Goal: Task Accomplishment & Management: Use online tool/utility

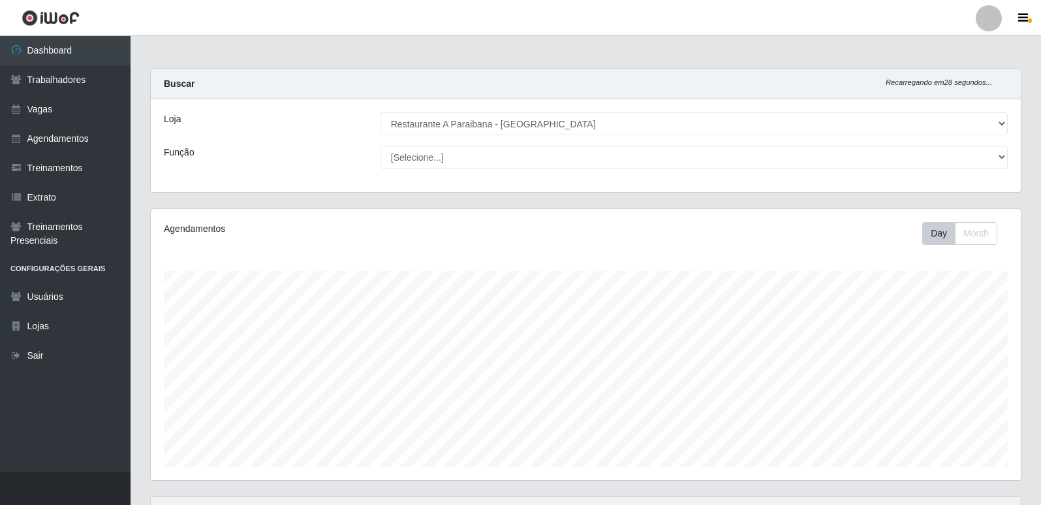
select select "342"
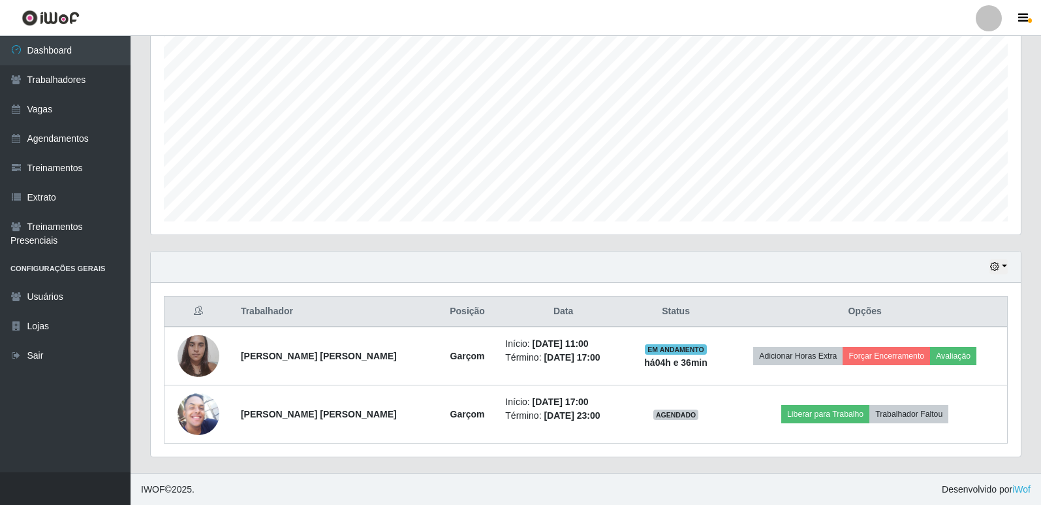
scroll to position [246, 0]
click at [104, 138] on link "Agendamentos" at bounding box center [65, 138] width 131 height 29
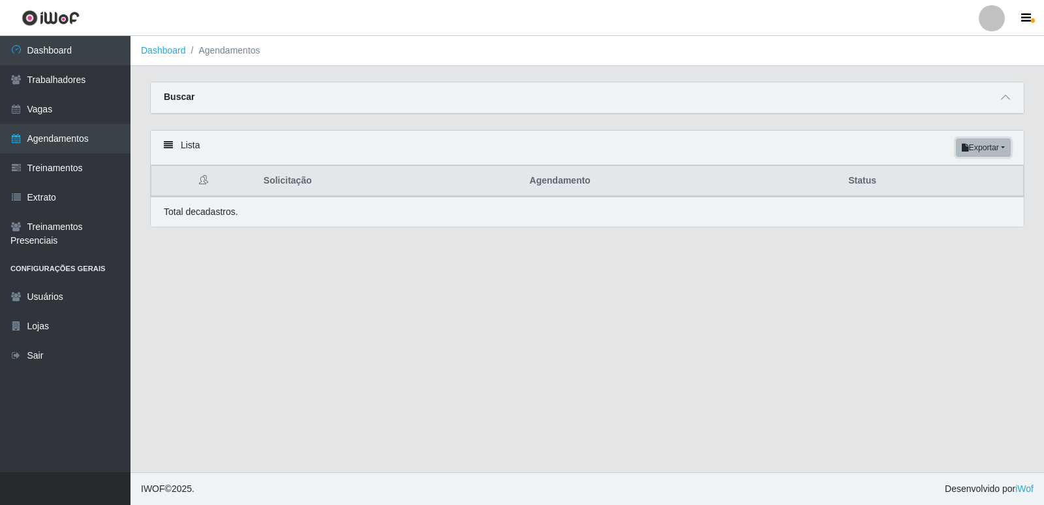
click at [1007, 149] on button "Exportar" at bounding box center [983, 147] width 55 height 18
click at [954, 125] on div "Carregando... Buscar Início em [GEOGRAPHIC_DATA] em Status [Selecione...] AGEND…" at bounding box center [587, 106] width 894 height 48
click at [1009, 102] on icon at bounding box center [1005, 97] width 9 height 9
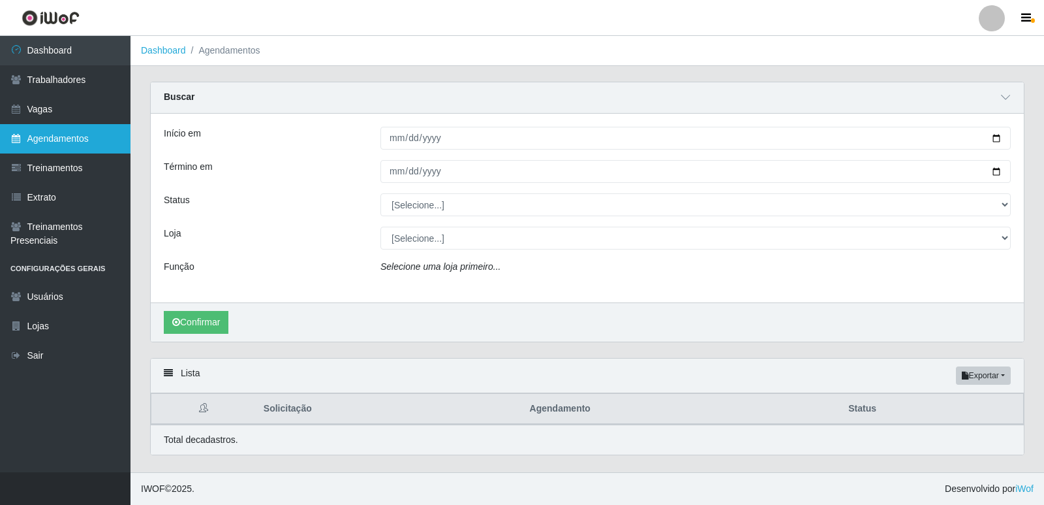
click at [60, 144] on link "Agendamentos" at bounding box center [65, 138] width 131 height 29
click at [246, 54] on li "Agendamentos" at bounding box center [223, 51] width 74 height 14
drag, startPoint x: 247, startPoint y: 48, endPoint x: 185, endPoint y: 54, distance: 62.9
click at [248, 48] on li "Agendamentos" at bounding box center [223, 51] width 74 height 14
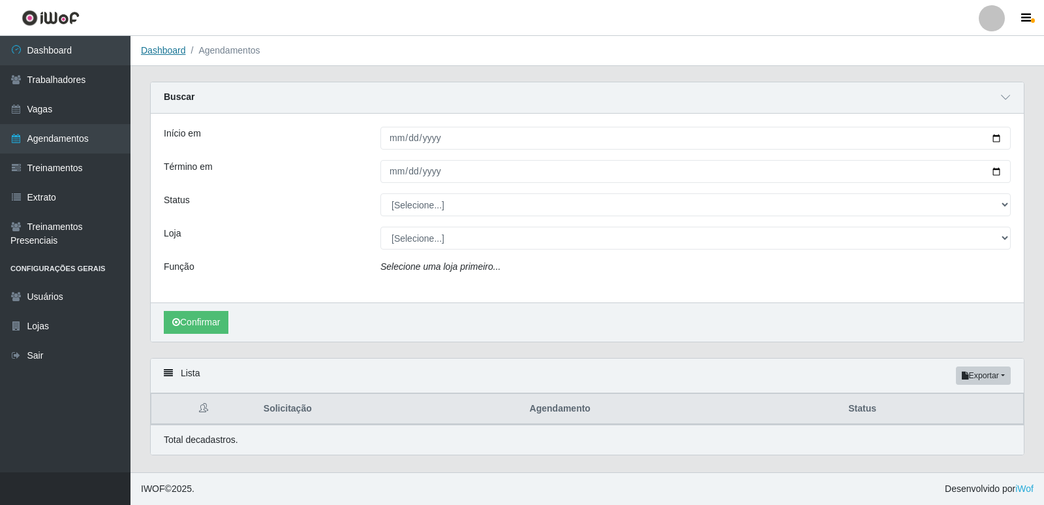
click at [184, 50] on link "Dashboard" at bounding box center [163, 50] width 45 height 10
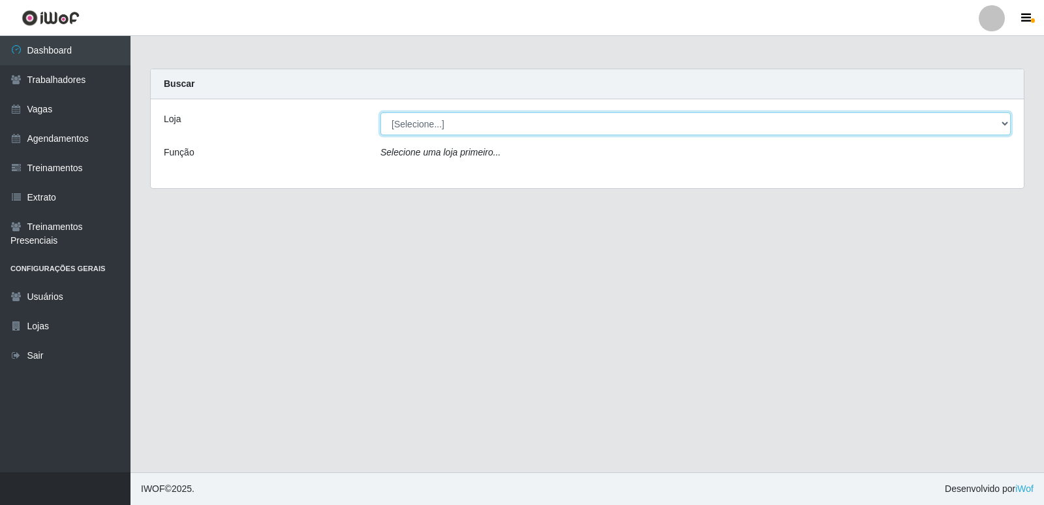
click at [998, 117] on select "[Selecione...] Restaurante A Paraibana - [GEOGRAPHIC_DATA]" at bounding box center [696, 123] width 631 height 23
select select "342"
click at [381, 112] on select "[Selecione...] Restaurante A Paraibana - [GEOGRAPHIC_DATA]" at bounding box center [696, 123] width 631 height 23
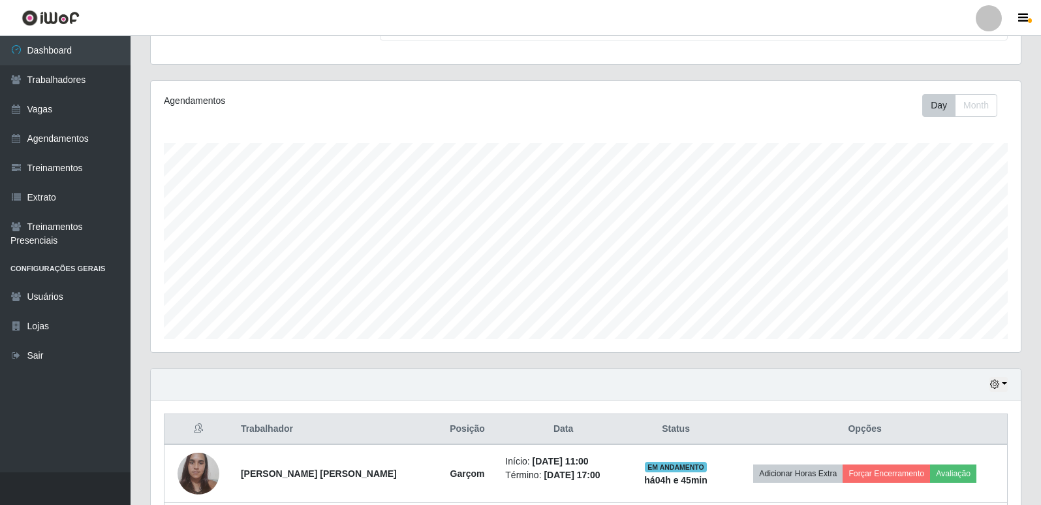
scroll to position [116, 0]
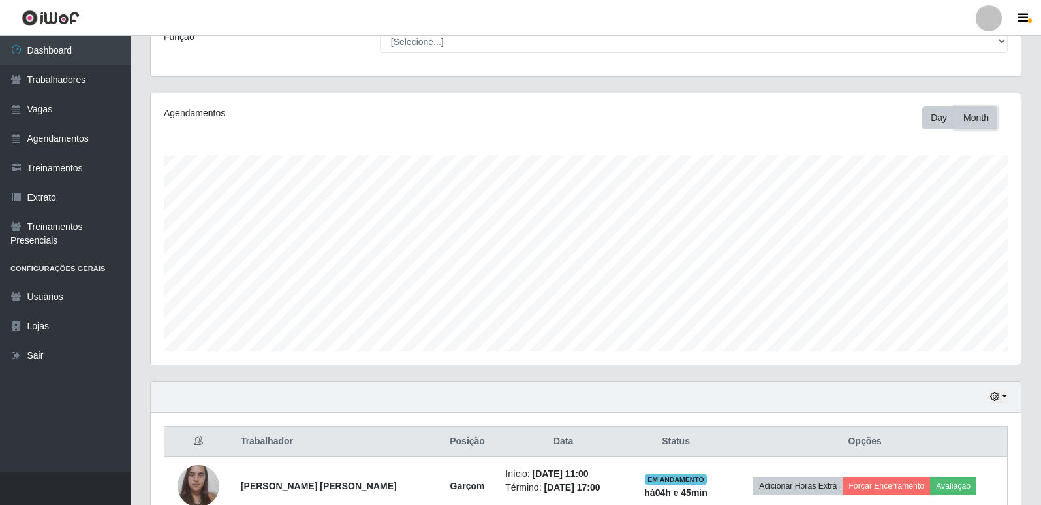
click at [977, 119] on button "Month" at bounding box center [976, 117] width 42 height 23
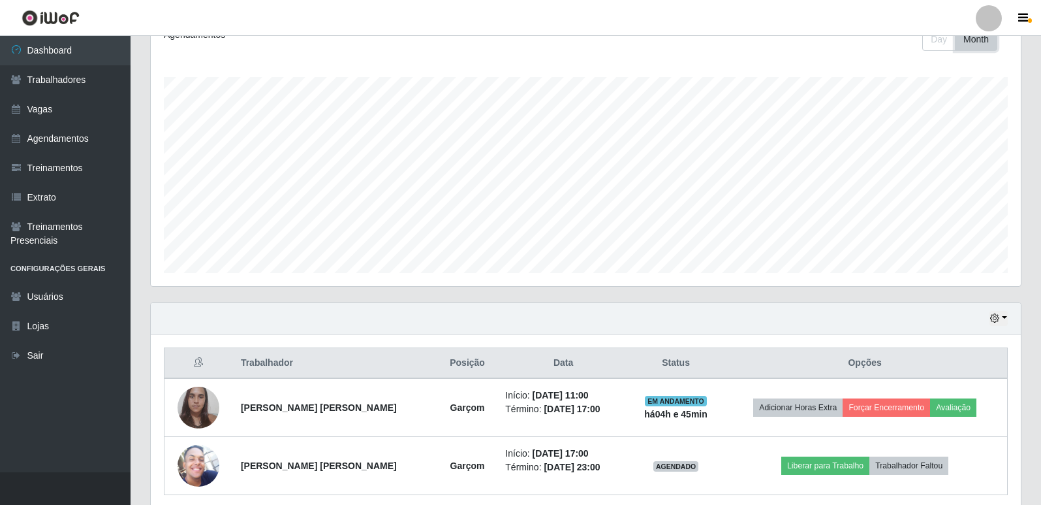
scroll to position [246, 0]
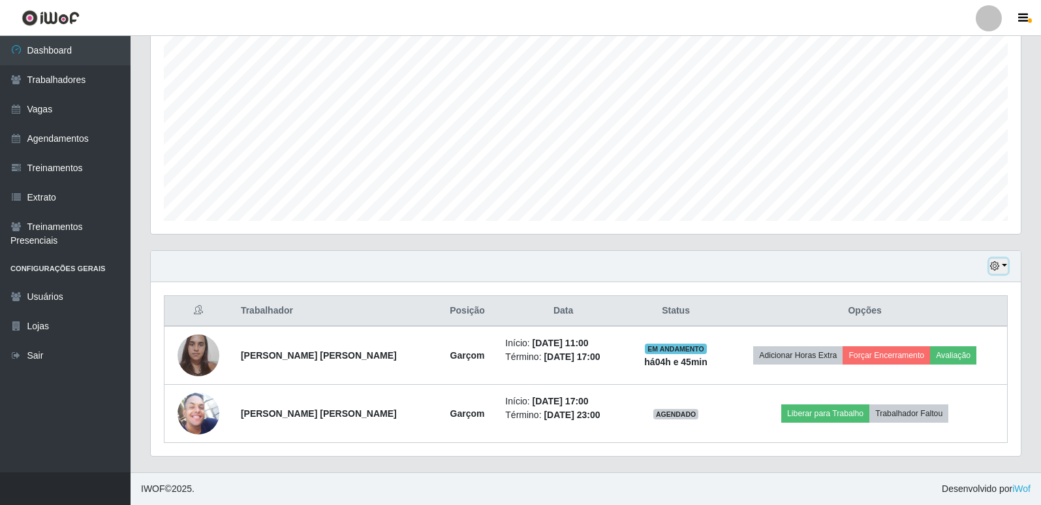
click at [999, 267] on icon "button" at bounding box center [994, 265] width 9 height 9
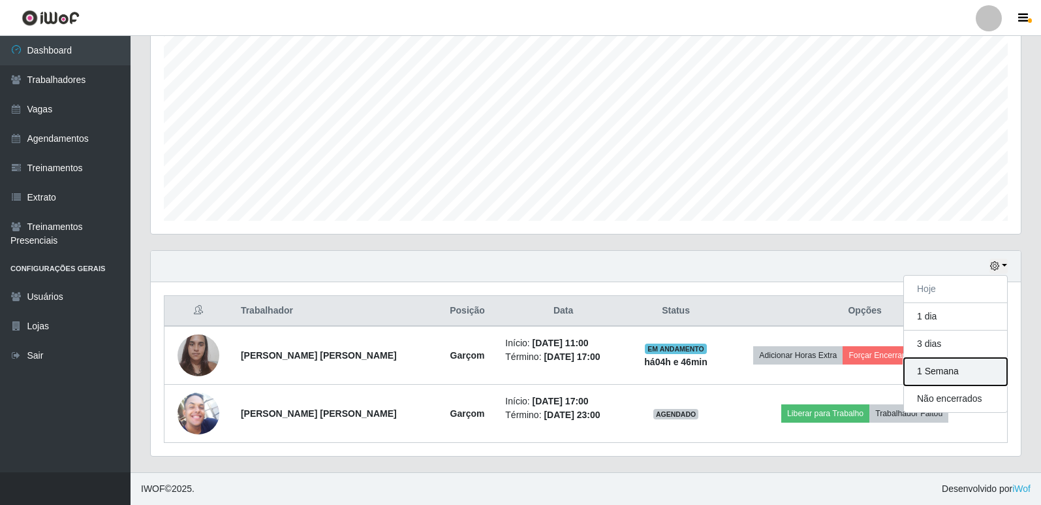
click at [932, 378] on button "1 Semana" at bounding box center [955, 371] width 103 height 27
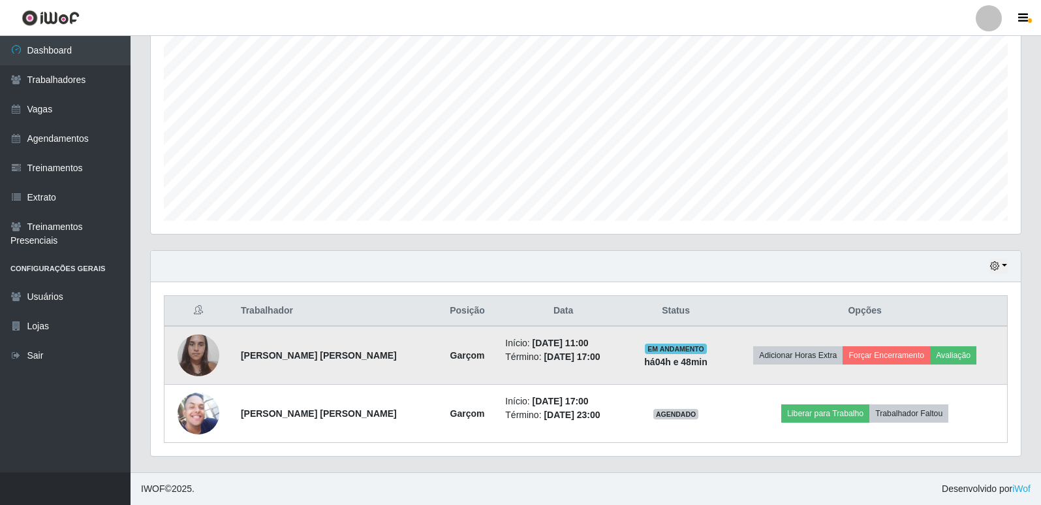
scroll to position [312, 0]
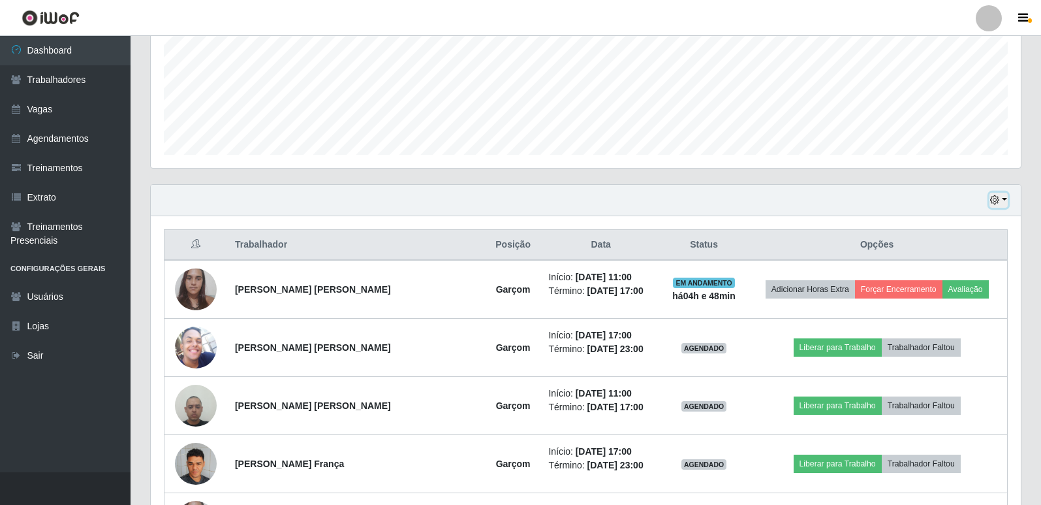
click at [1005, 200] on button "button" at bounding box center [999, 200] width 18 height 15
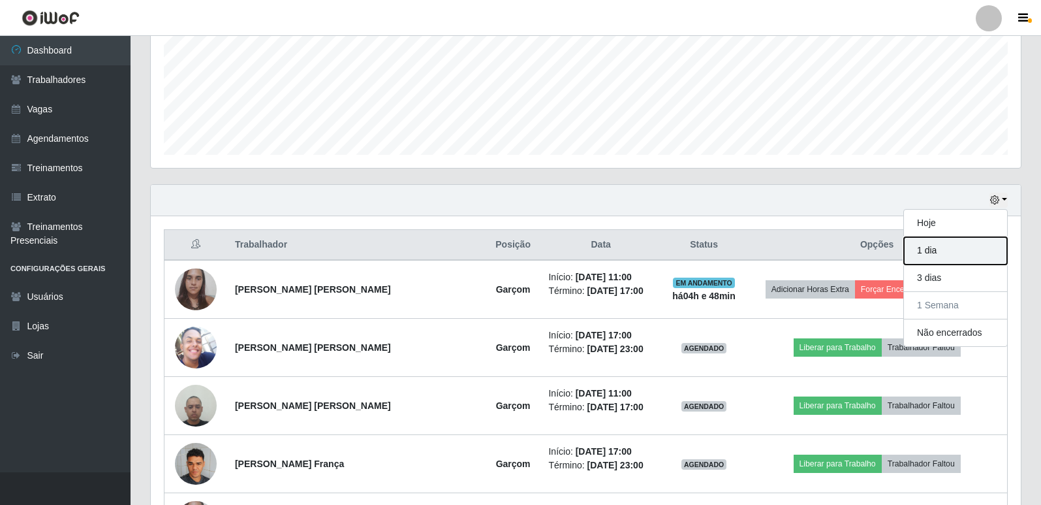
click at [943, 246] on button "1 dia" at bounding box center [955, 250] width 103 height 27
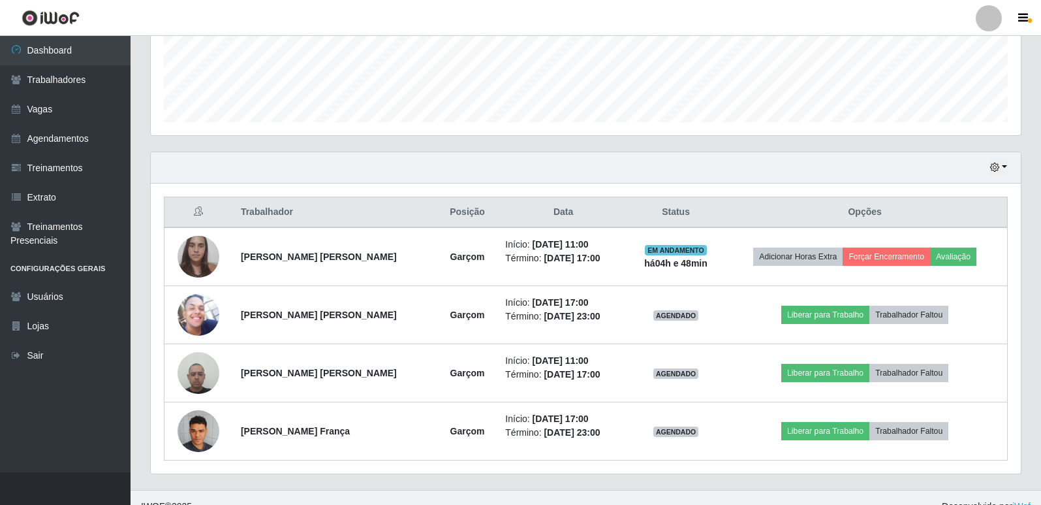
scroll to position [297, 0]
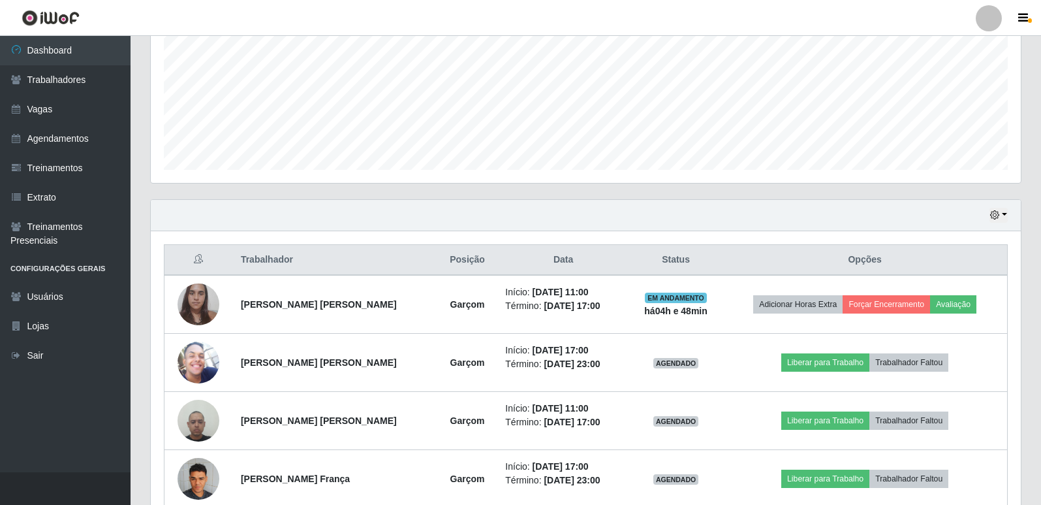
click at [1000, 207] on div "Hoje 1 dia 3 dias 1 Semana Não encerrados" at bounding box center [586, 215] width 870 height 31
click at [1000, 219] on button "button" at bounding box center [999, 215] width 18 height 15
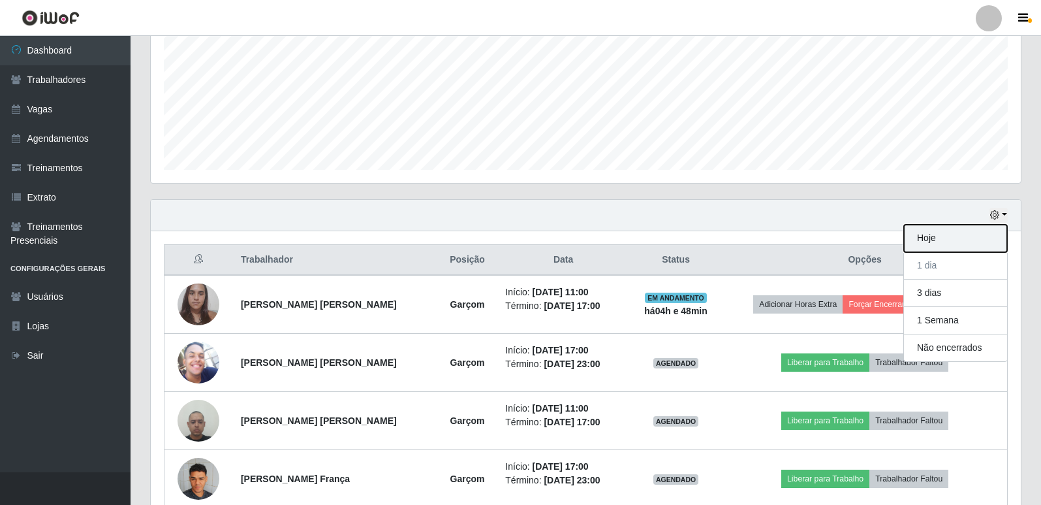
click at [953, 247] on button "Hoje" at bounding box center [955, 238] width 103 height 27
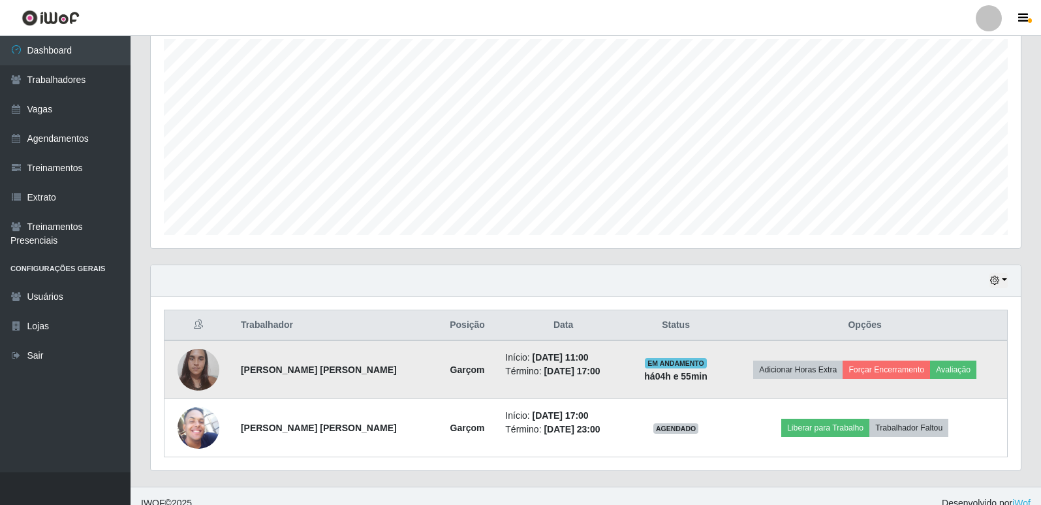
scroll to position [246, 0]
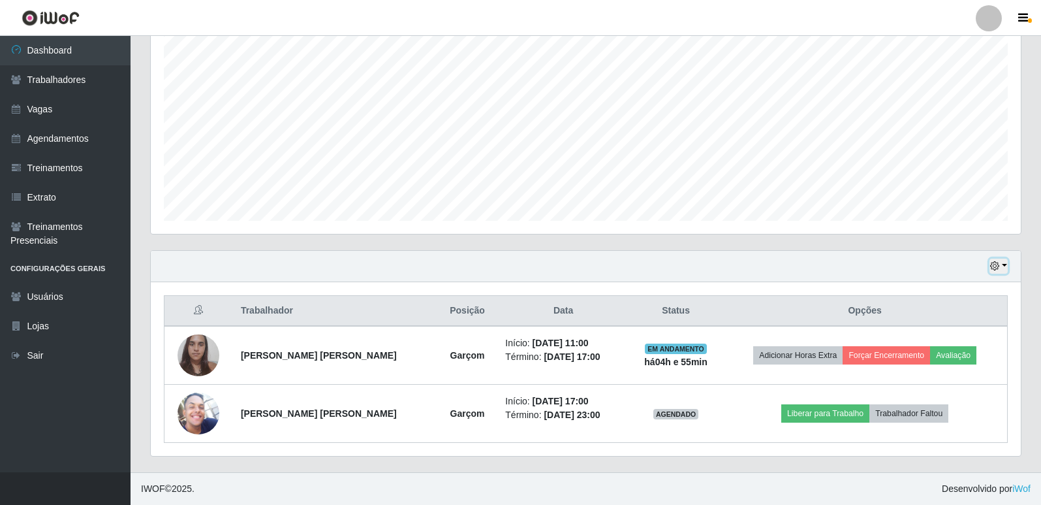
click at [1005, 262] on button "button" at bounding box center [999, 266] width 18 height 15
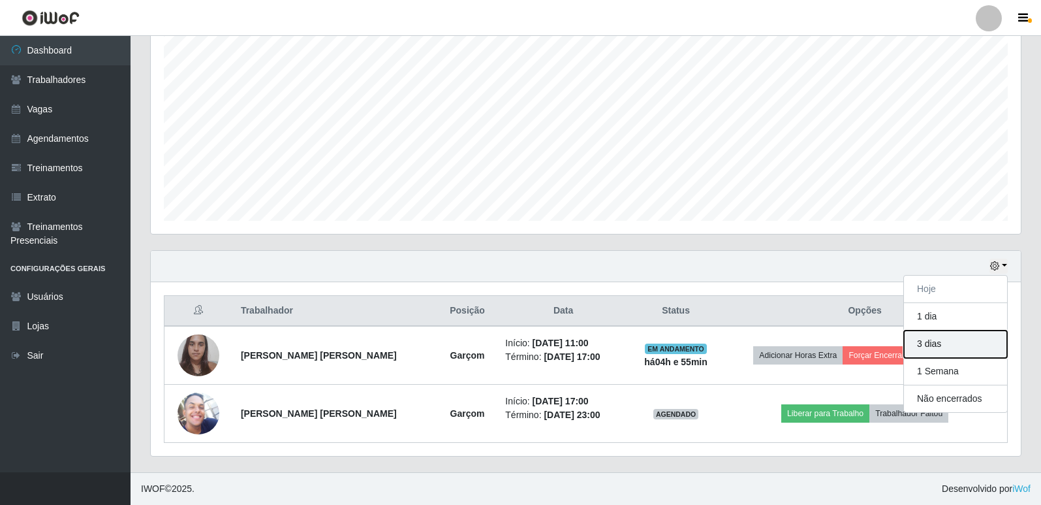
click at [958, 334] on button "3 dias" at bounding box center [955, 343] width 103 height 27
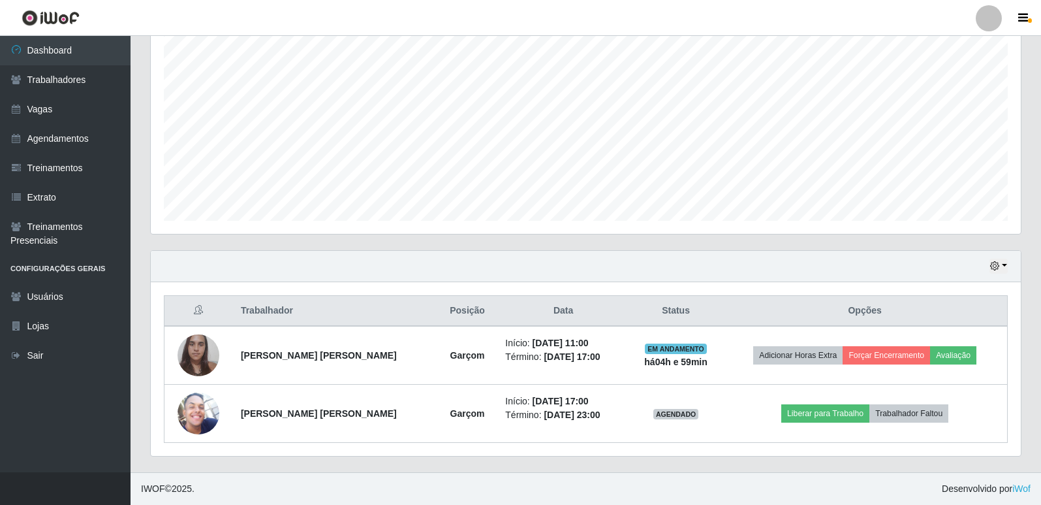
scroll to position [377, 0]
